Goal: Browse casually: Explore the website without a specific task or goal

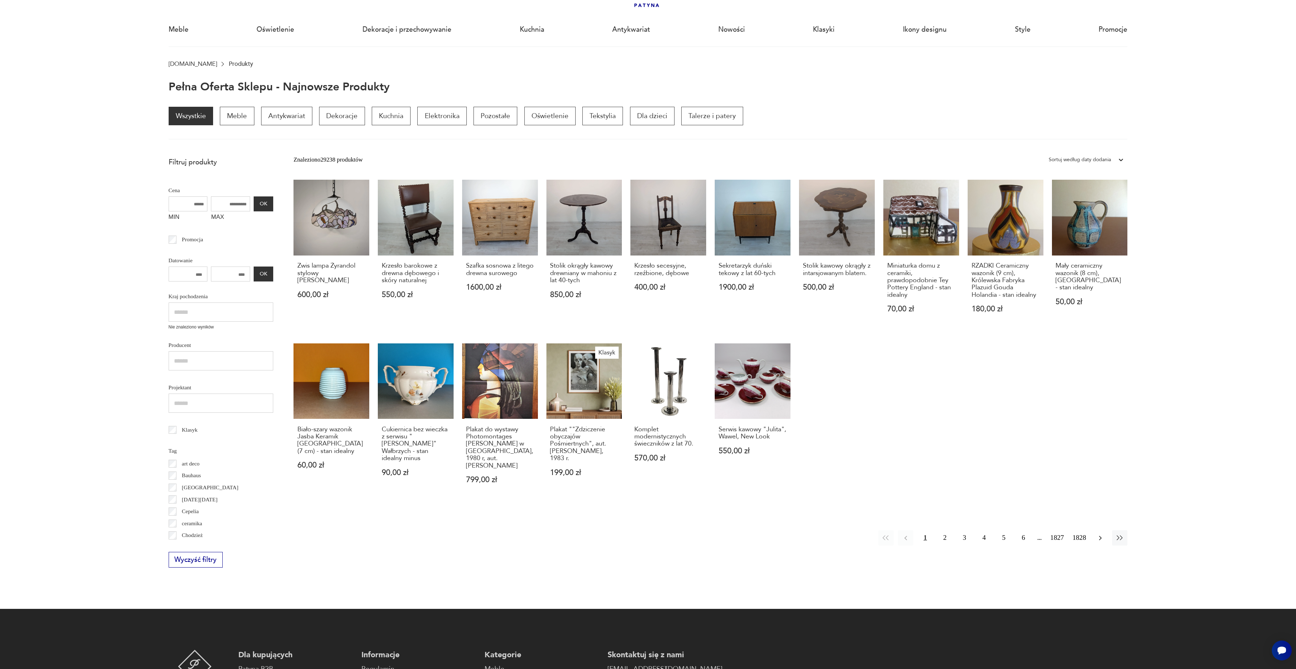
click at [1098, 538] on icon "button" at bounding box center [1100, 538] width 9 height 9
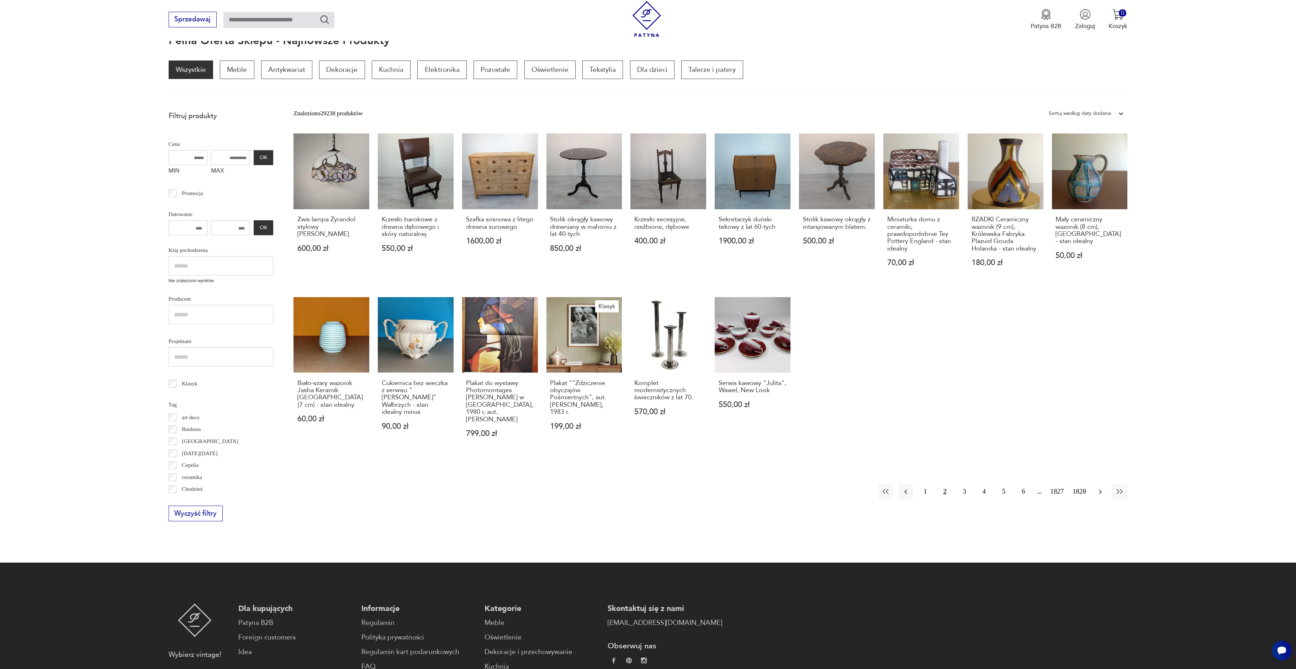
scroll to position [95, 0]
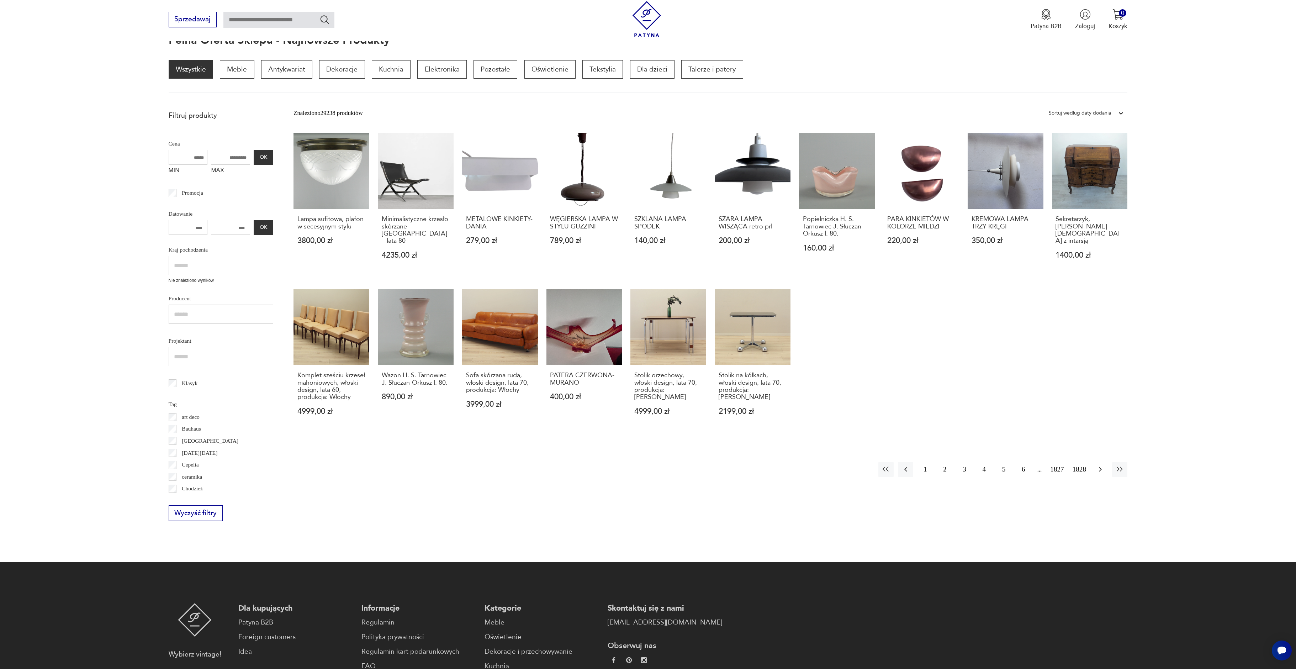
click at [1099, 465] on icon "button" at bounding box center [1100, 469] width 9 height 9
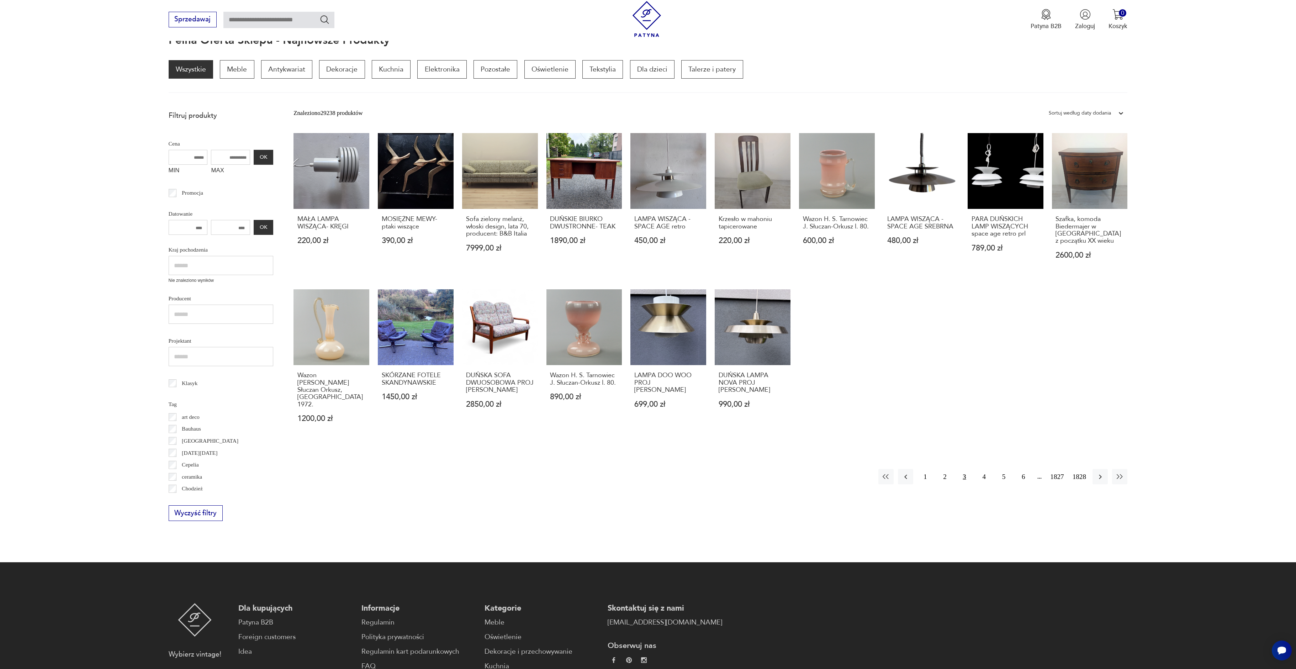
click at [1099, 473] on icon "button" at bounding box center [1100, 477] width 9 height 9
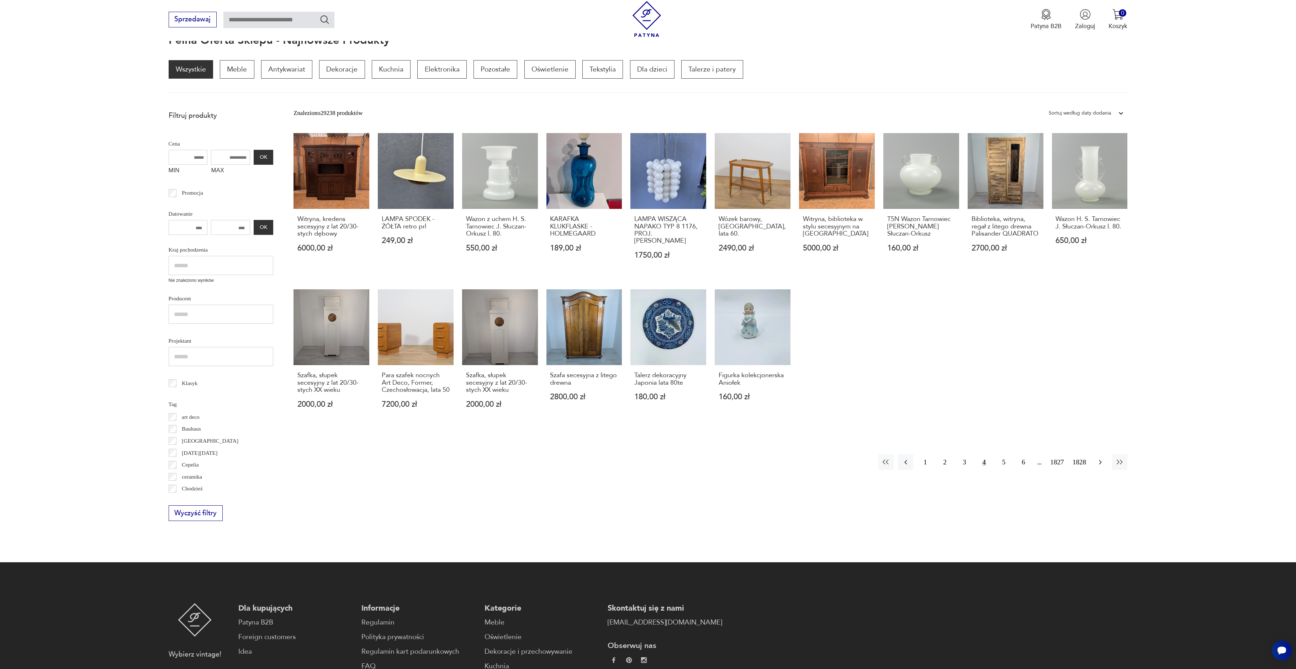
click at [1102, 462] on icon "button" at bounding box center [1100, 462] width 9 height 9
